Goal: Task Accomplishment & Management: Use online tool/utility

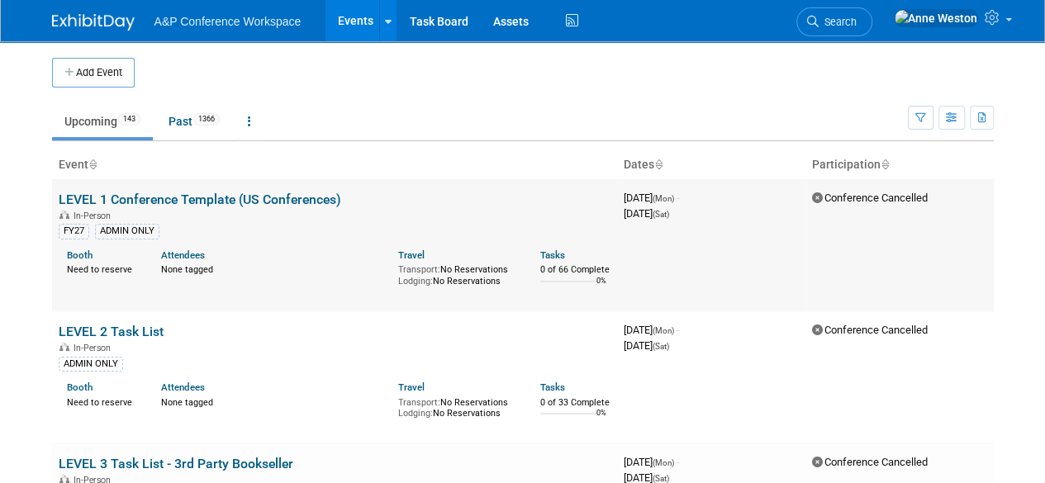
click at [283, 196] on link "LEVEL 1 Conference Template (US Conferences)" at bounding box center [200, 200] width 283 height 16
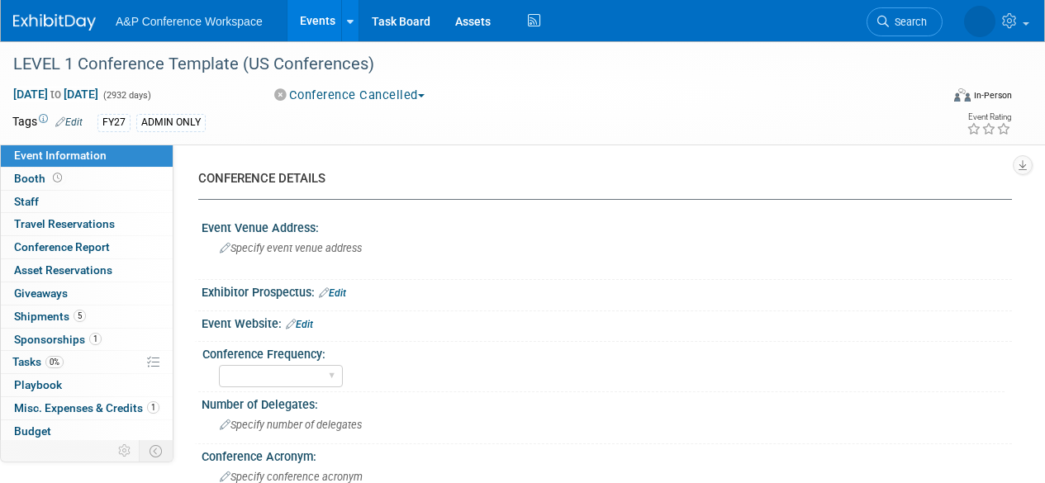
select select "Level 1"
select select "In-Person Booth"
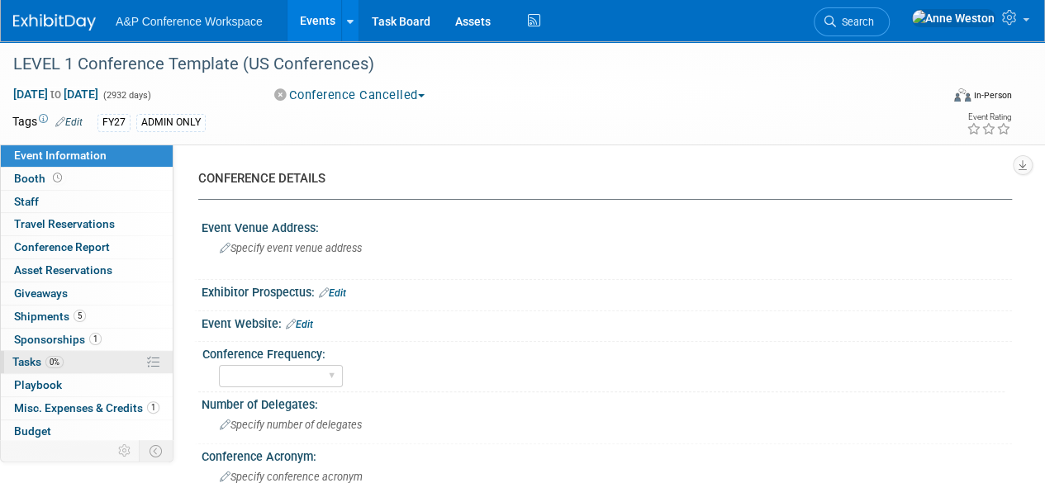
click at [36, 361] on span "Tasks 0%" at bounding box center [37, 361] width 51 height 13
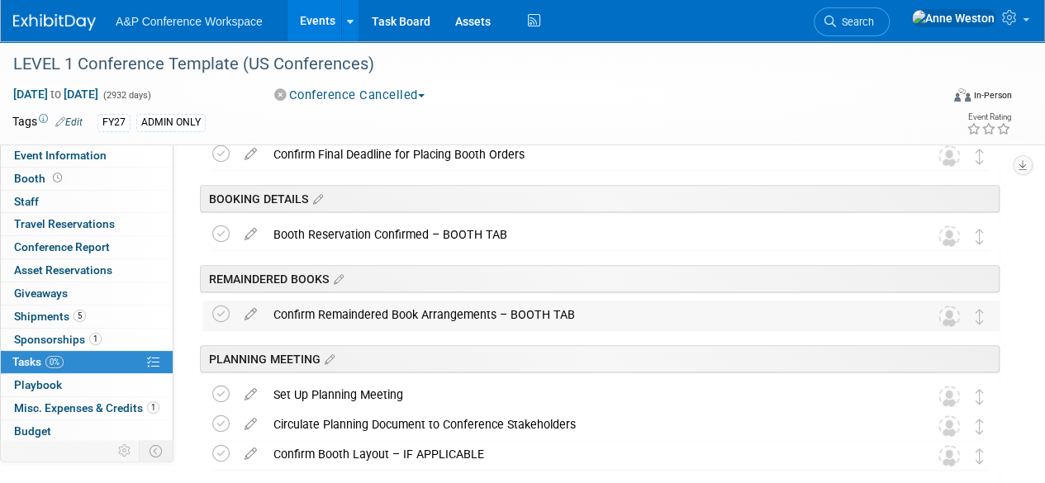
scroll to position [248, 0]
click at [411, 316] on div "Confirm Remaindered Book Arrangements – BOOTH TAB" at bounding box center [585, 316] width 640 height 28
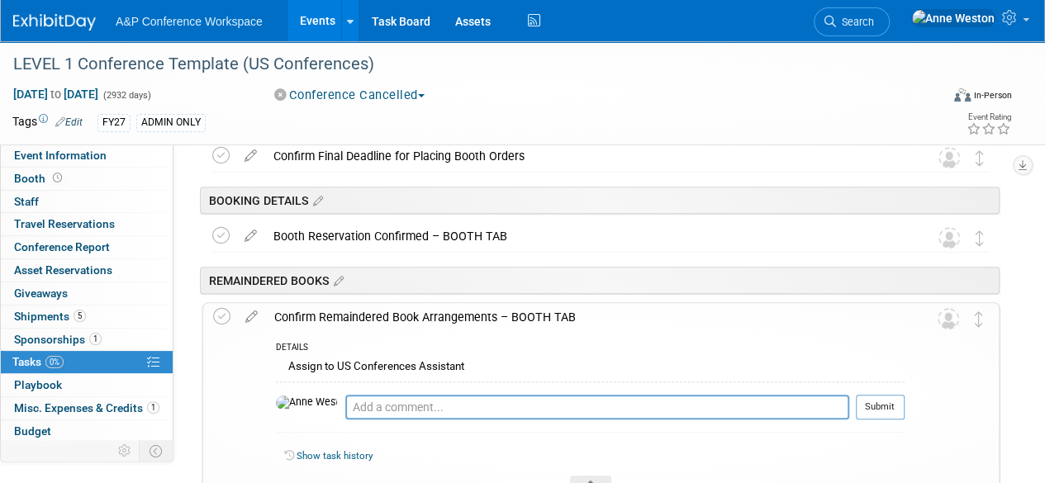
click at [411, 316] on div "Confirm Remaindered Book Arrangements – BOOTH TAB" at bounding box center [585, 317] width 639 height 28
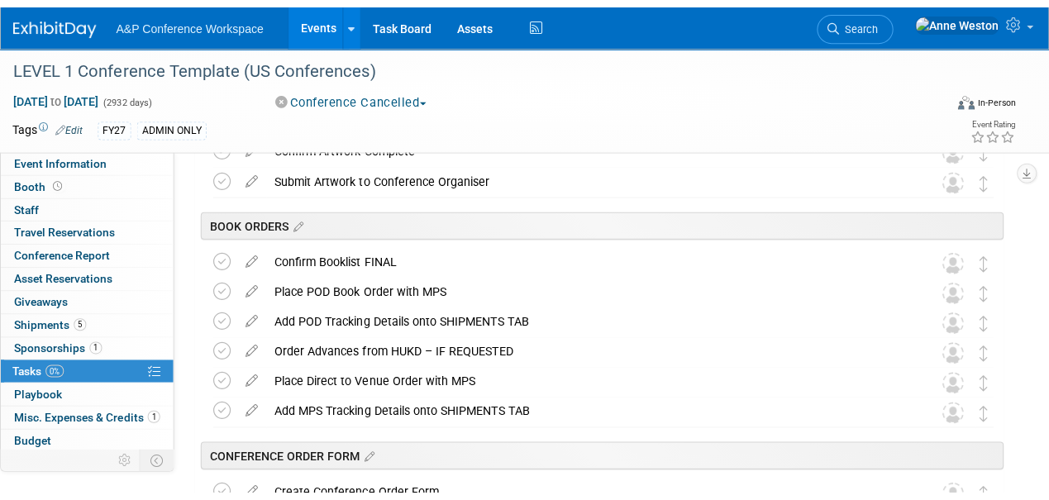
scroll to position [1157, 0]
